Goal: Check status: Check status

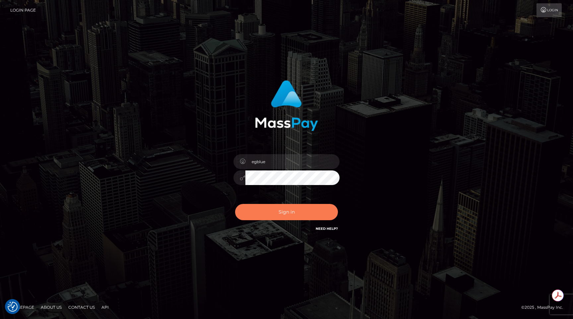
click at [277, 212] on button "Sign in" at bounding box center [286, 212] width 103 height 16
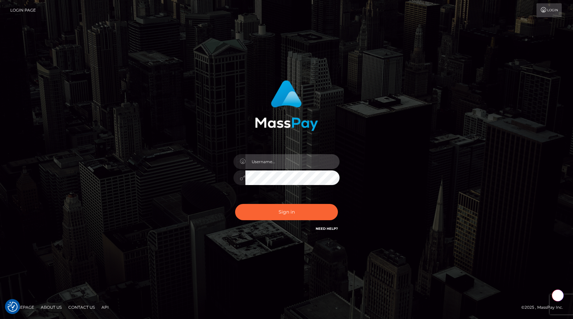
type input "egblue"
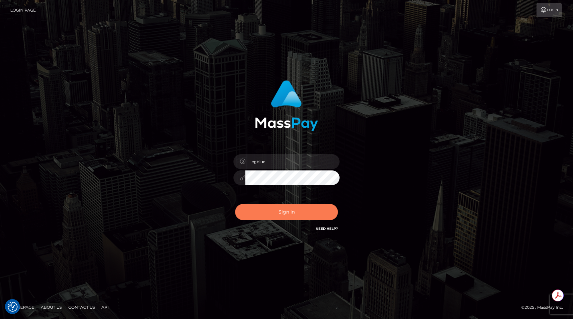
click at [277, 212] on button "Sign in" at bounding box center [286, 212] width 103 height 16
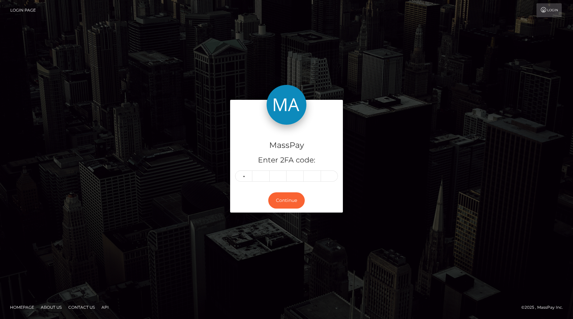
type input "1"
type input "6"
type input "0"
type input "4"
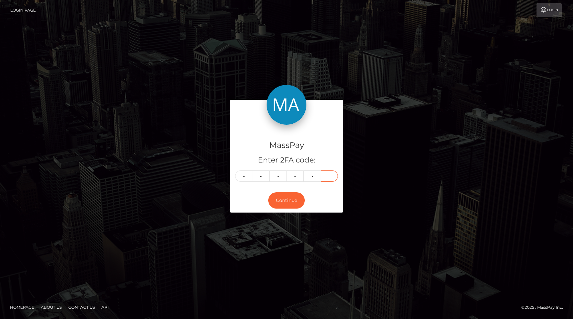
type input "8"
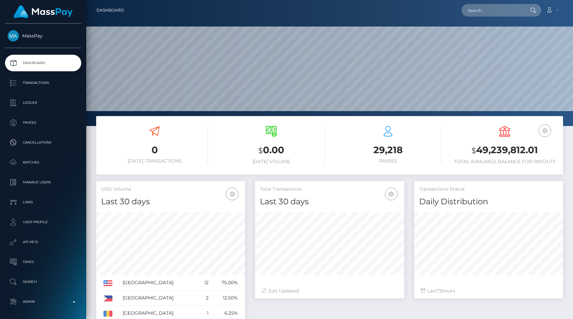
scroll to position [117, 149]
click at [503, 13] on input "text" at bounding box center [493, 10] width 62 height 13
paste input "pout_b9mt0eYkEoQC3"
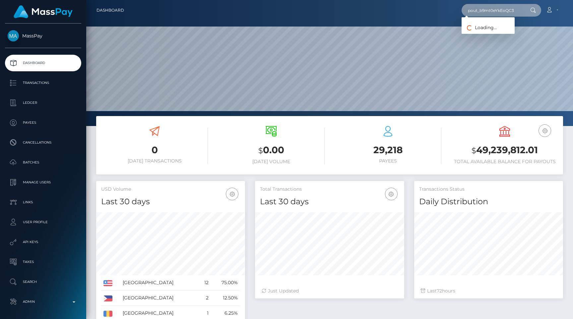
scroll to position [0, 0]
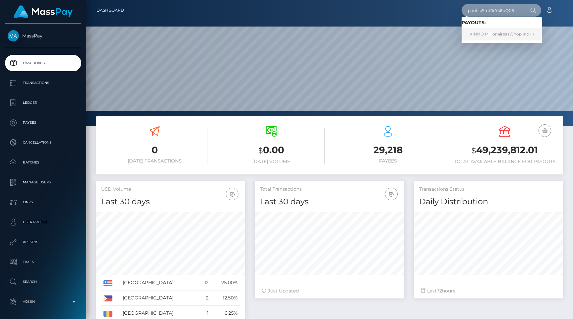
type input "pout_b9mt0eYkEoQC3"
click at [498, 32] on link "KINNO Millionaires (Whop Inc - )" at bounding box center [502, 34] width 80 height 12
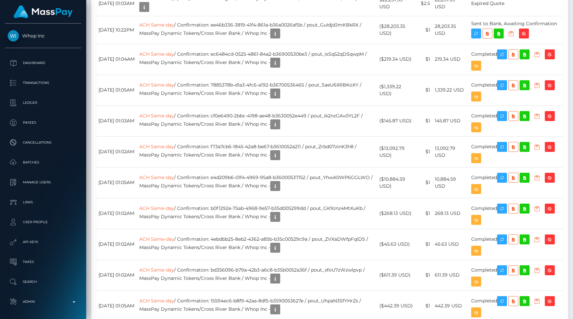
scroll to position [973, 0]
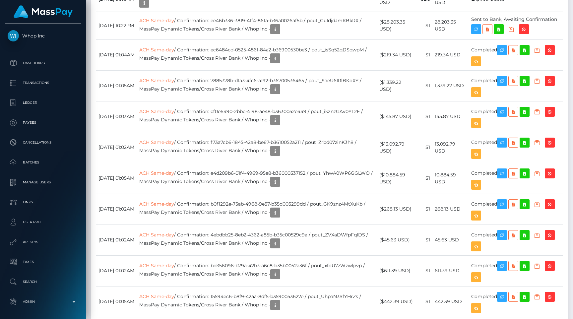
click at [356, 117] on div "Transactions History * Transactions date/time are shown in payee's local timezo…" at bounding box center [329, 162] width 477 height 520
click at [44, 299] on p "Admin" at bounding box center [43, 302] width 71 height 10
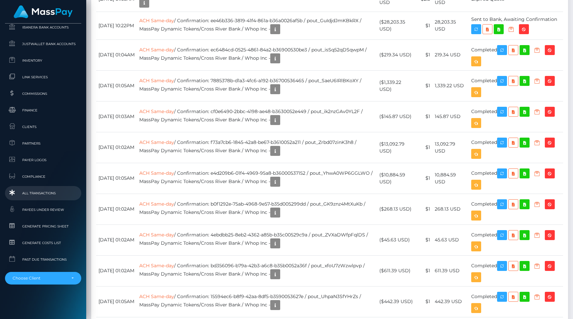
click at [39, 193] on span "All Transactions" at bounding box center [43, 193] width 71 height 8
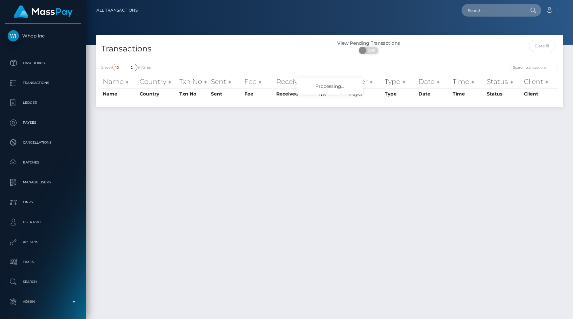
click at [128, 68] on select "10 25 50 100 250 500 1,000 3,500 All" at bounding box center [124, 68] width 25 height 8
select select "250"
click at [113, 64] on select "10 25 50 100 250 500 1,000 3,500 All" at bounding box center [124, 68] width 25 height 8
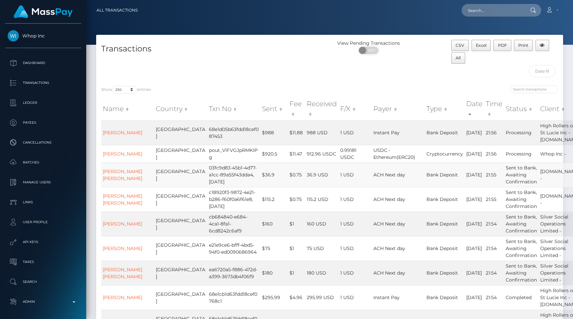
click at [339, 187] on td "1 USD" at bounding box center [355, 174] width 33 height 25
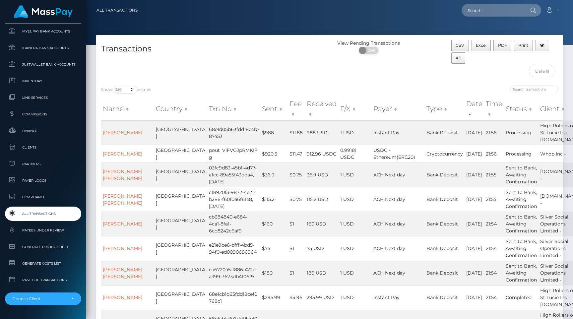
scroll to position [396, 0]
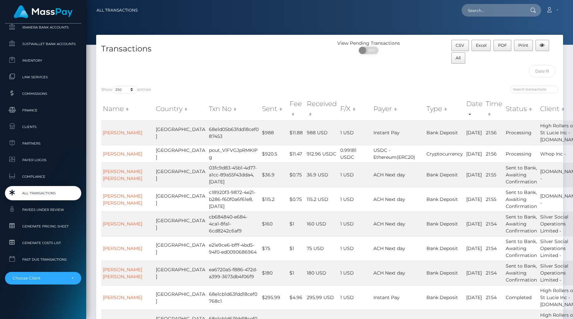
click at [58, 193] on span "All Transactions" at bounding box center [43, 193] width 71 height 8
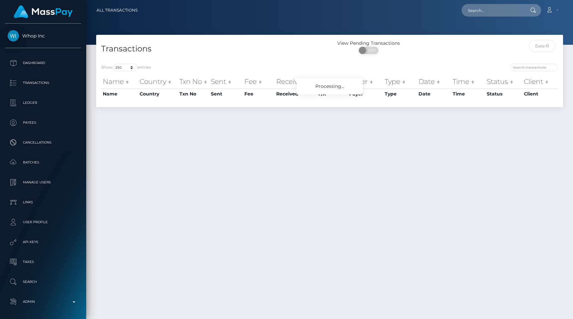
select select "250"
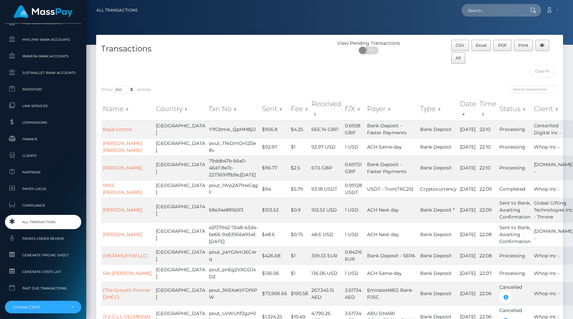
scroll to position [369, 0]
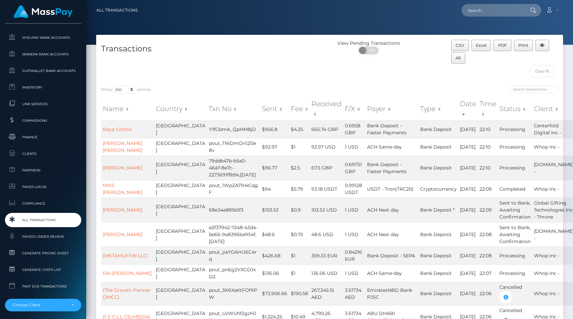
click at [46, 221] on span "All Transactions" at bounding box center [43, 220] width 71 height 8
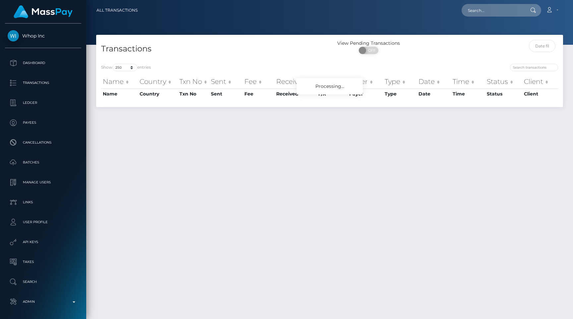
select select "250"
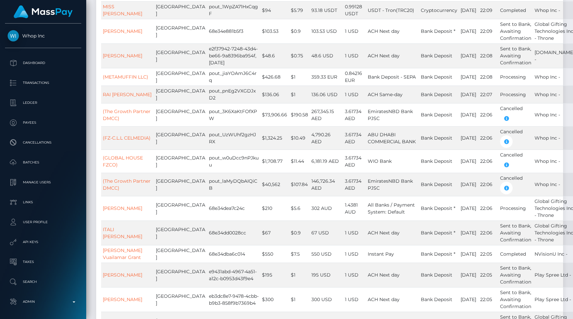
scroll to position [399, 0]
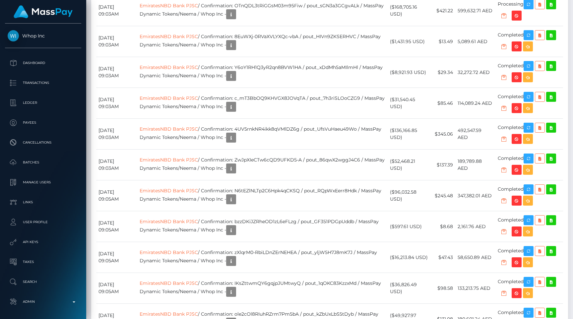
scroll to position [1222, 0]
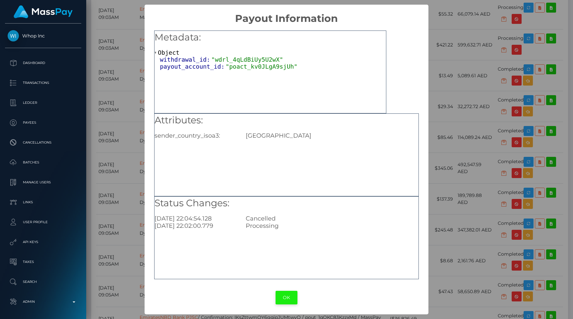
click at [282, 300] on button "OK" at bounding box center [287, 298] width 22 height 14
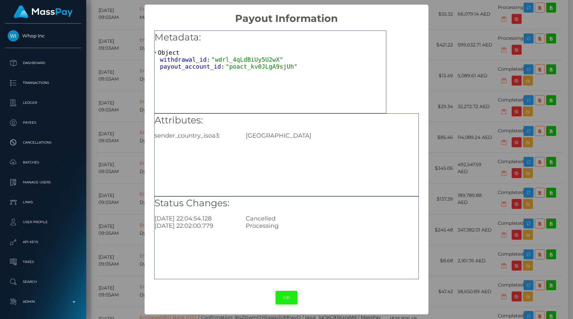
click at [282, 297] on button "OK" at bounding box center [287, 298] width 22 height 14
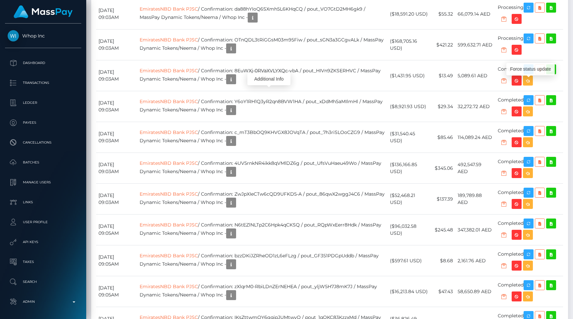
copy td "2ZJgHJZ8Q2aXDFopvnzhwg"
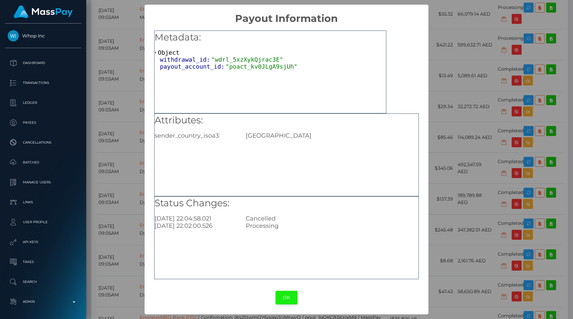
click at [286, 291] on button "OK" at bounding box center [287, 298] width 22 height 14
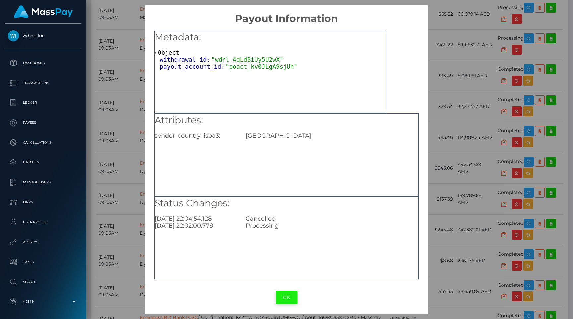
click at [286, 294] on button "OK" at bounding box center [287, 298] width 22 height 14
